Goal: Information Seeking & Learning: Learn about a topic

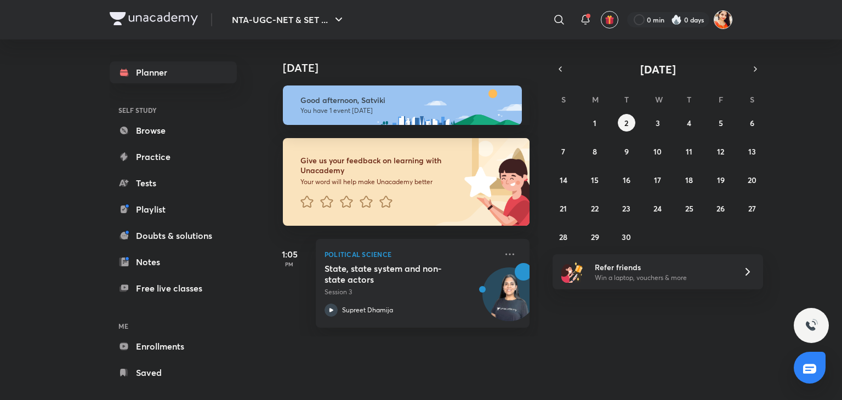
click at [721, 20] on img at bounding box center [723, 19] width 19 height 19
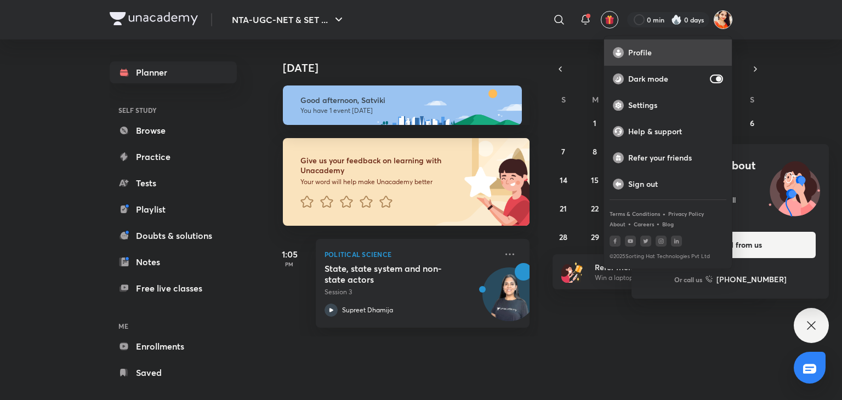
click at [651, 54] on p "Profile" at bounding box center [675, 53] width 95 height 10
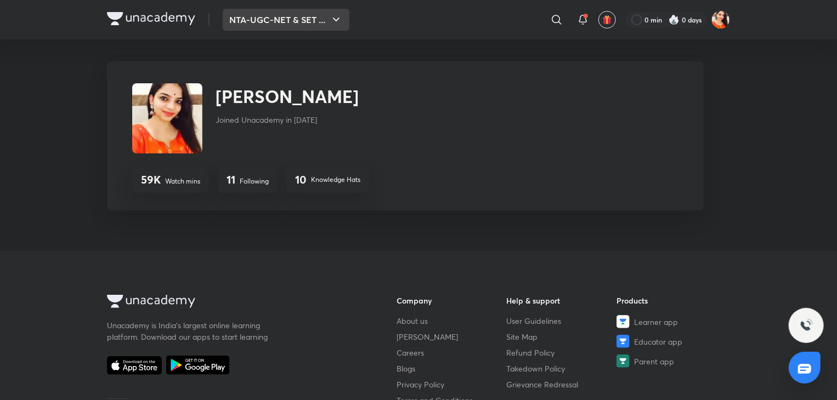
click at [333, 19] on icon "button" at bounding box center [335, 19] width 13 height 13
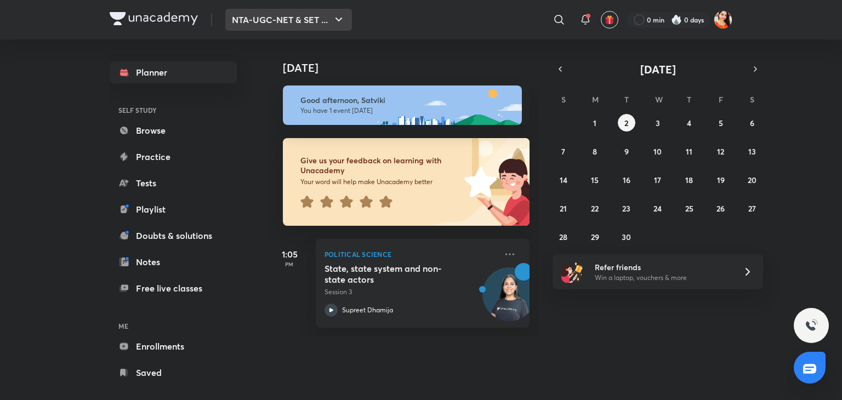
click at [318, 16] on button "NTA-UGC-NET & SET ..." at bounding box center [288, 20] width 127 height 22
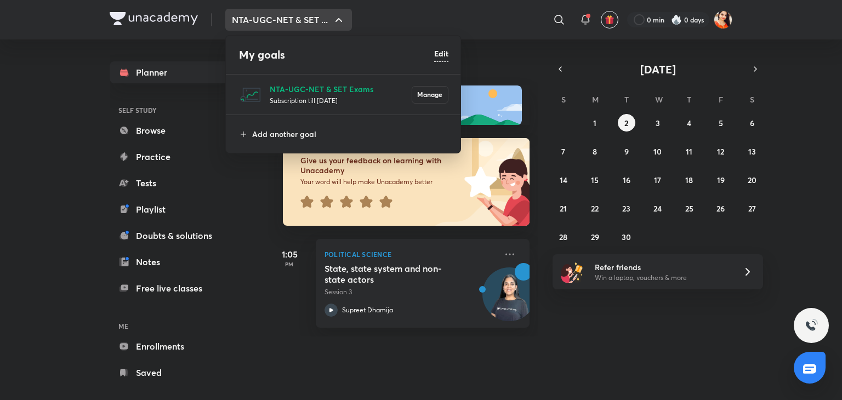
click at [300, 95] on p "Subscription till [DATE]" at bounding box center [341, 100] width 142 height 11
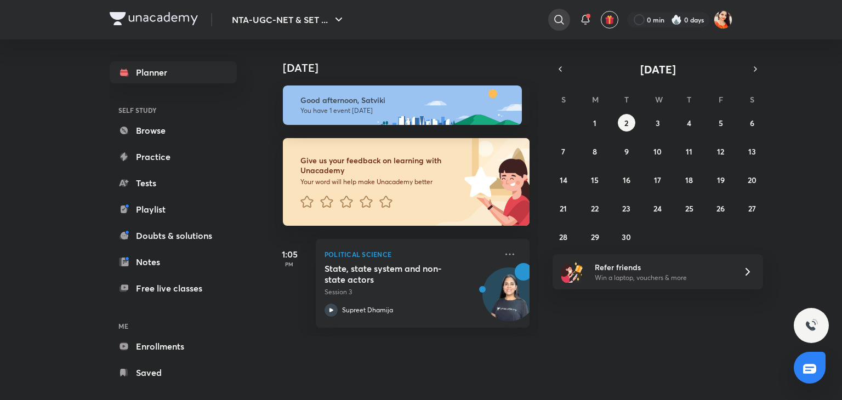
click at [555, 20] on icon at bounding box center [559, 19] width 13 height 13
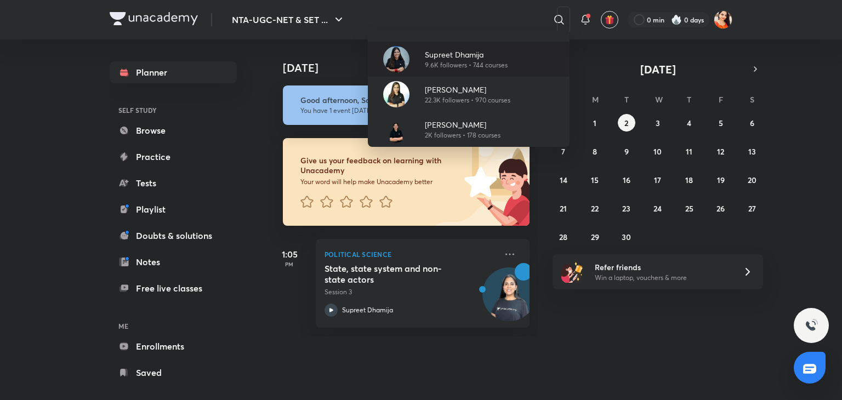
click at [449, 60] on p "9.6K followers • 744 courses" at bounding box center [466, 65] width 83 height 10
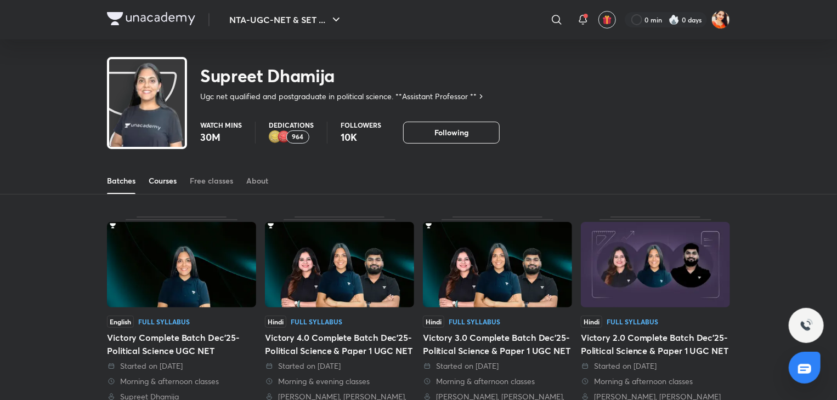
click at [160, 182] on div "Courses" at bounding box center [163, 180] width 28 height 11
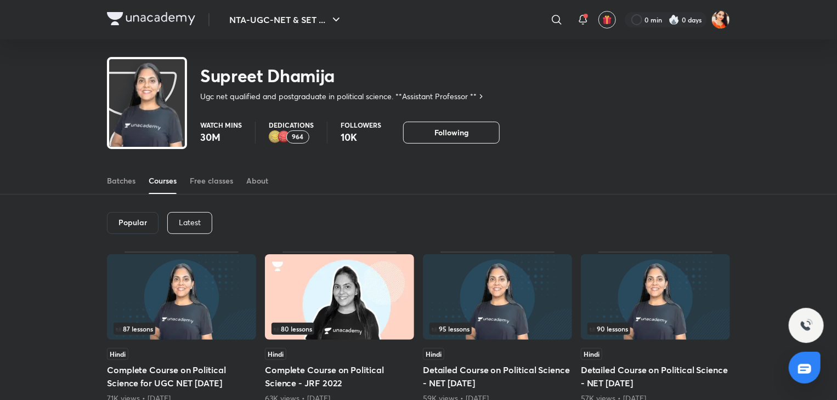
click at [185, 224] on p "Latest" at bounding box center [190, 222] width 22 height 9
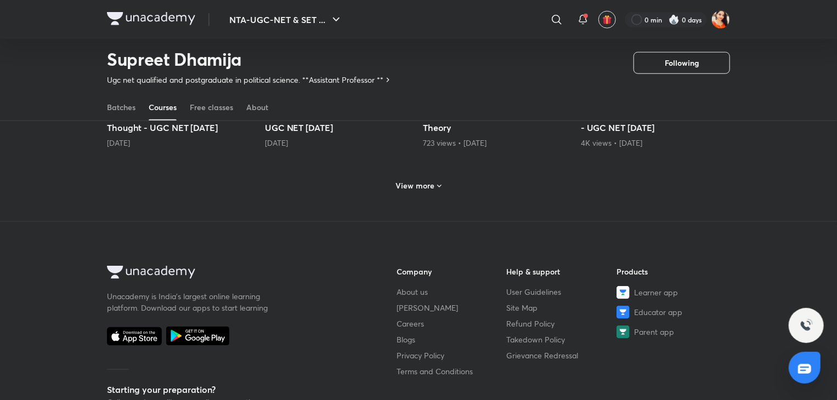
scroll to position [611, 0]
click at [429, 181] on h6 "View more" at bounding box center [415, 186] width 39 height 11
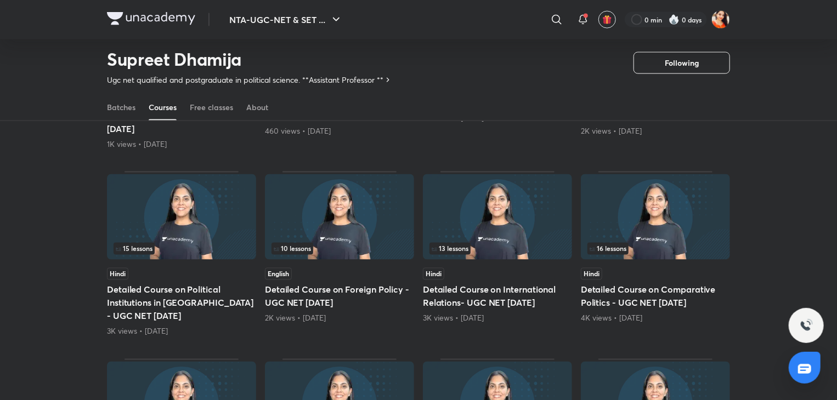
scroll to position [853, 0]
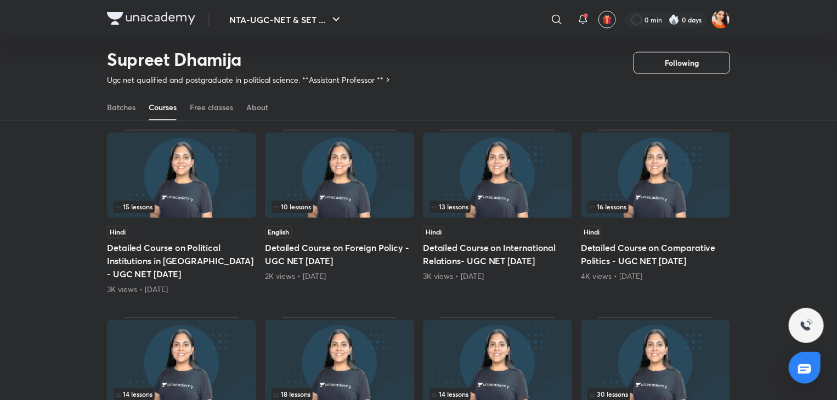
click at [513, 157] on img at bounding box center [497, 176] width 149 height 86
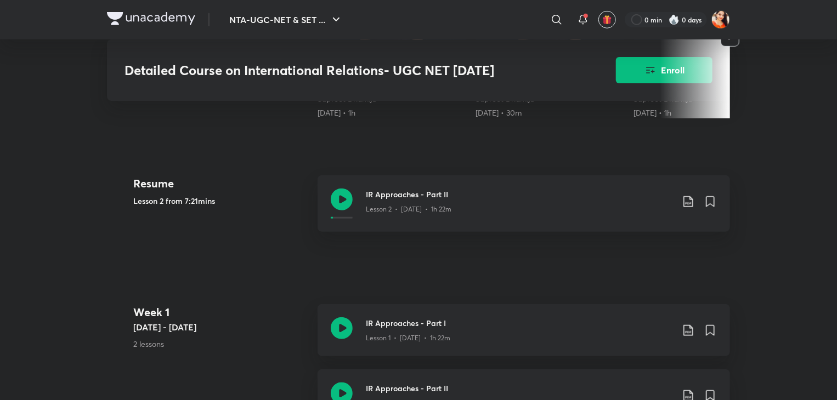
scroll to position [416, 0]
click at [340, 204] on icon at bounding box center [342, 198] width 22 height 22
